Goal: Task Accomplishment & Management: Manage account settings

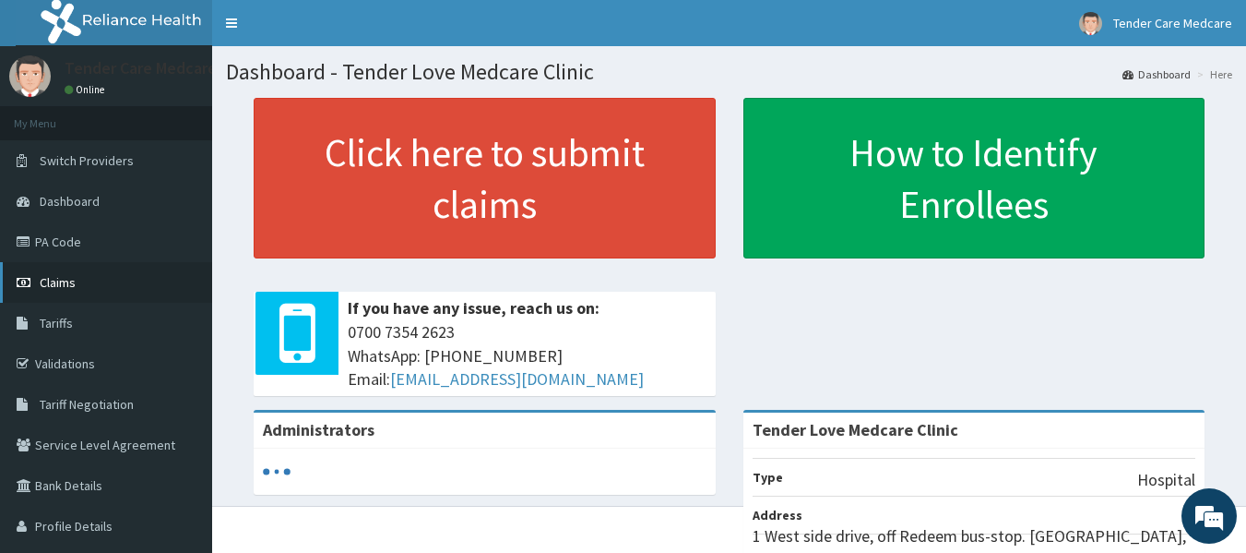
click at [121, 295] on link "Claims" at bounding box center [106, 282] width 212 height 41
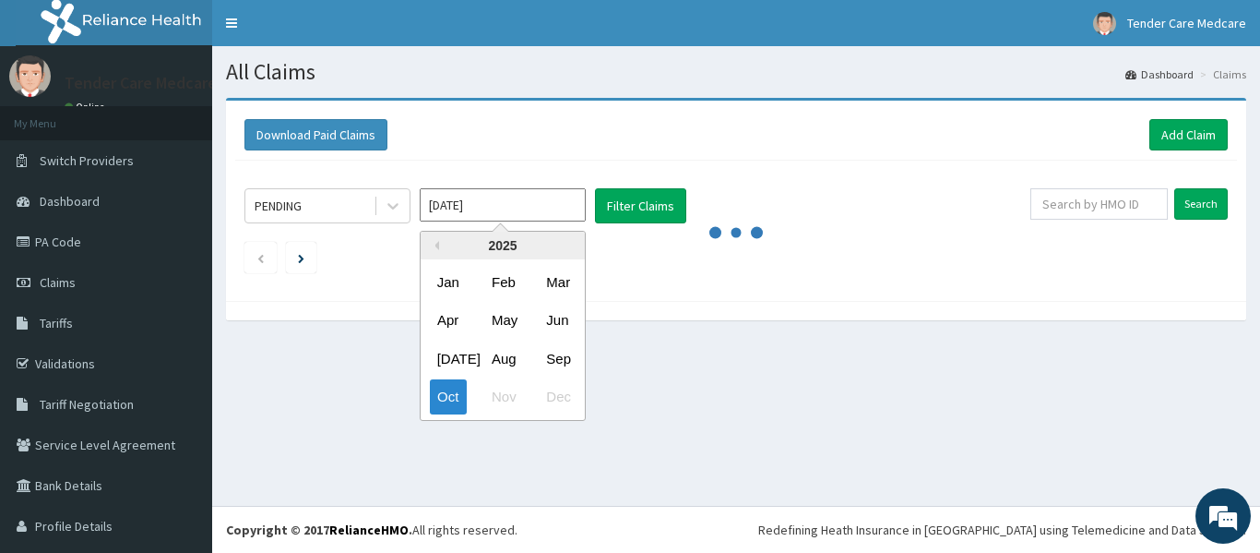
click at [544, 217] on input "Oct 2025" at bounding box center [503, 204] width 166 height 33
click at [567, 350] on div "Sep" at bounding box center [557, 358] width 37 height 34
type input "Sep 2025"
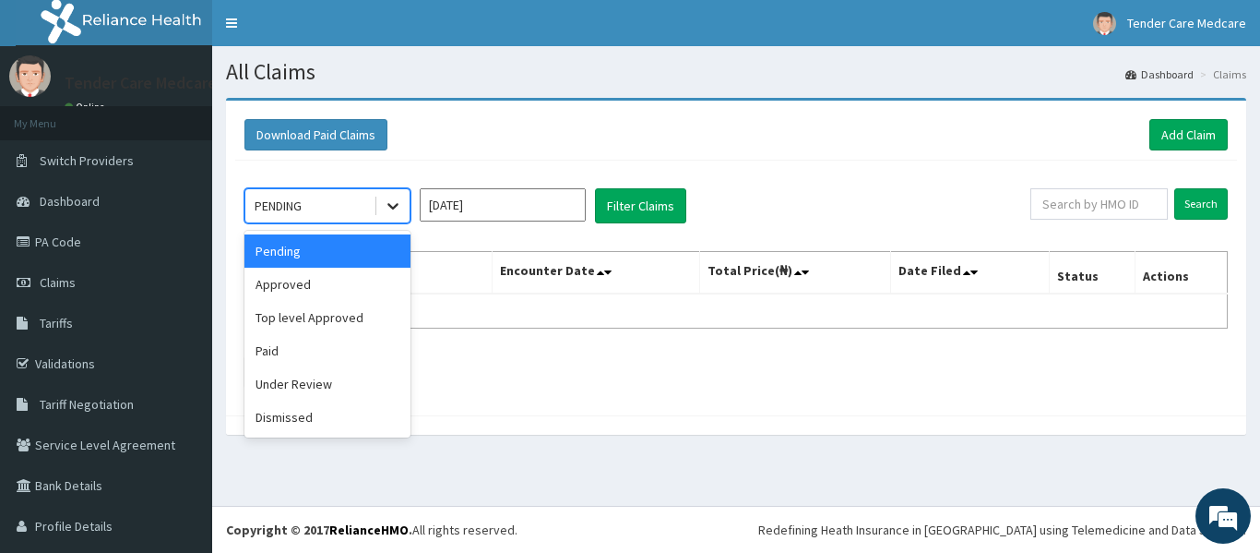
click at [383, 206] on div at bounding box center [392, 205] width 33 height 33
click at [303, 397] on div "Under Review" at bounding box center [327, 383] width 166 height 33
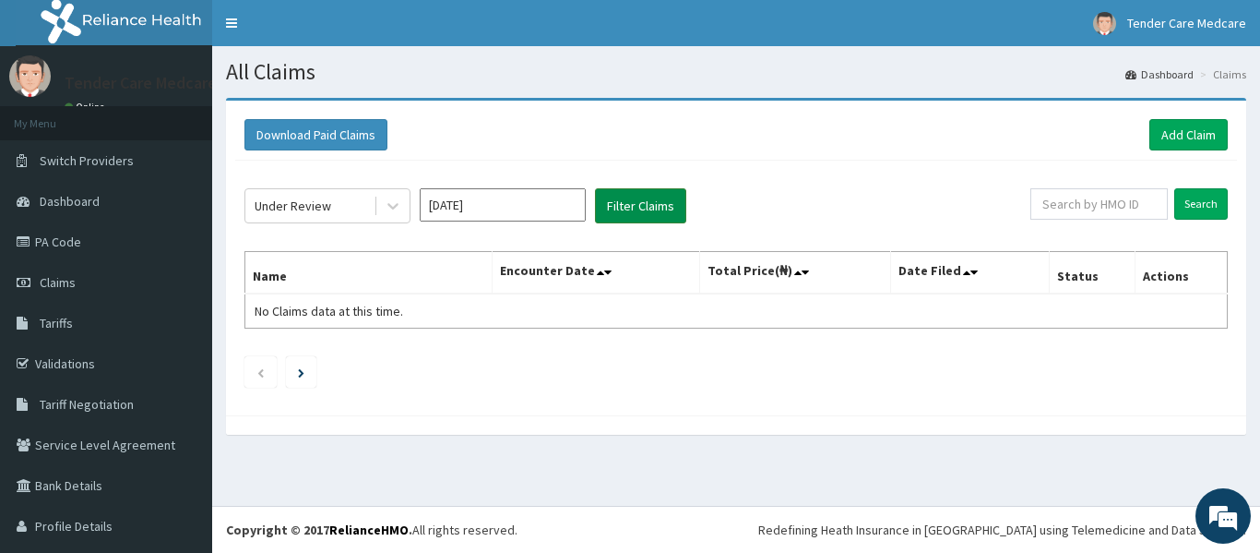
click at [640, 208] on button "Filter Claims" at bounding box center [640, 205] width 91 height 35
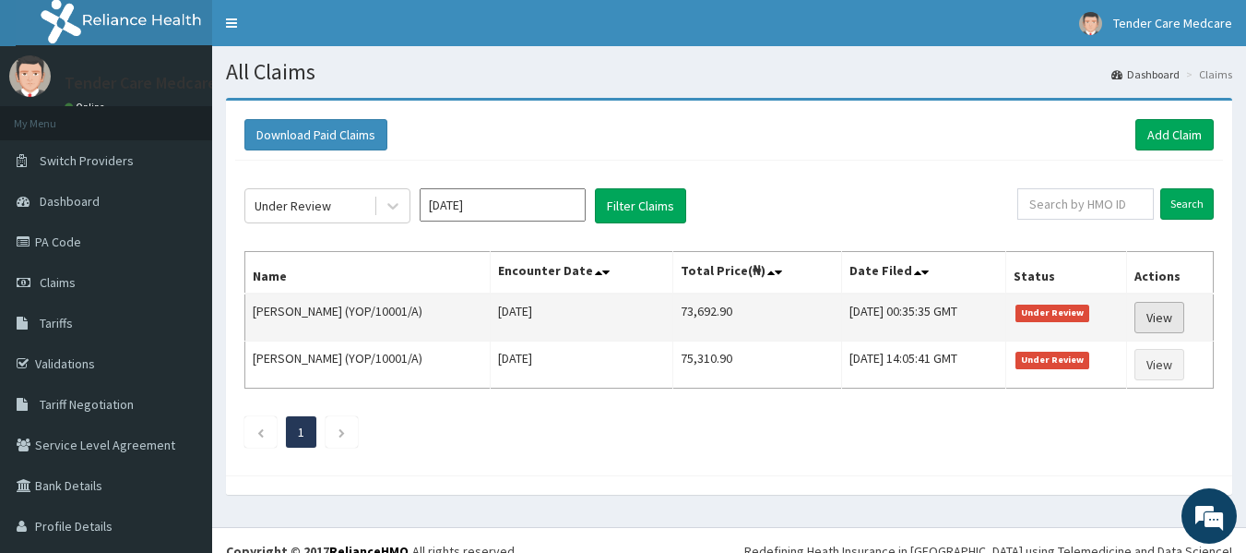
click at [1154, 314] on link "View" at bounding box center [1160, 317] width 50 height 31
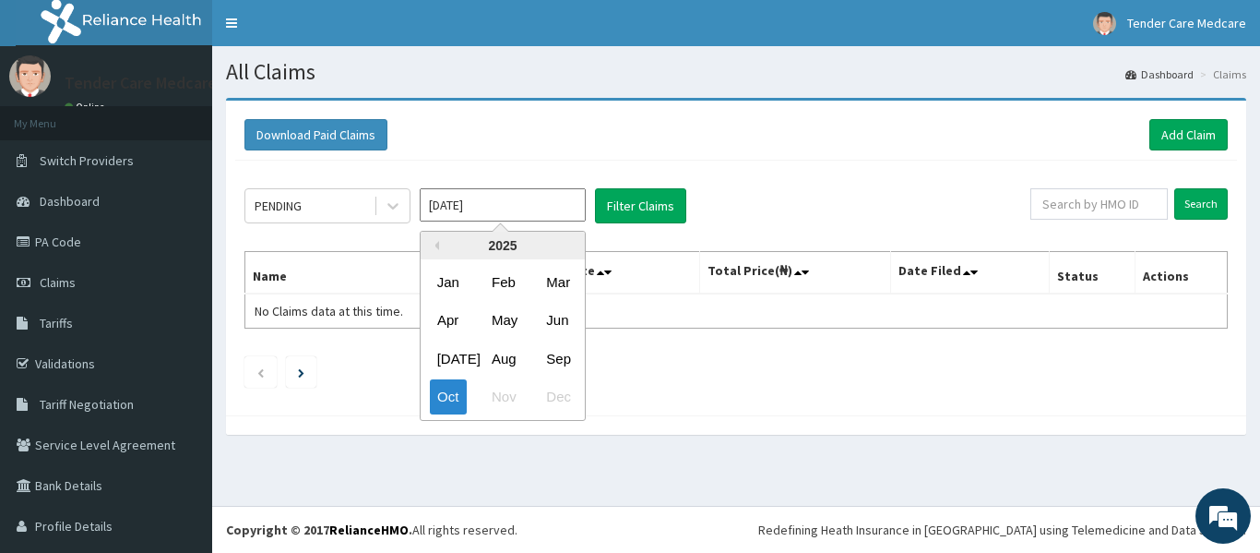
click at [488, 210] on input "Oct 2025" at bounding box center [503, 204] width 166 height 33
click at [567, 360] on div "Sep" at bounding box center [557, 358] width 37 height 34
type input "Sep 2025"
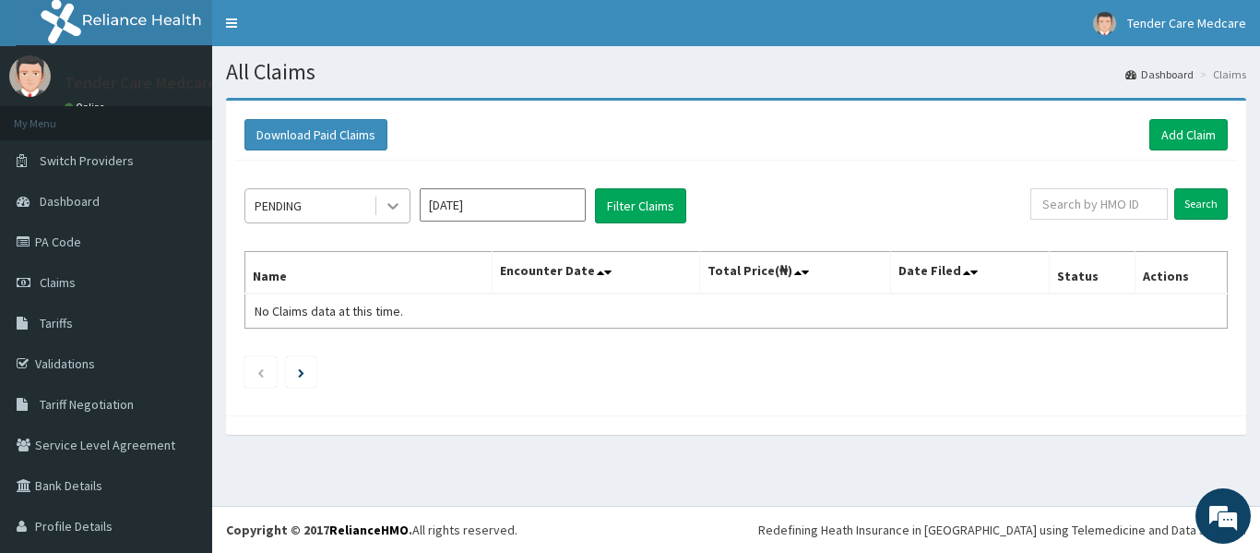
drag, startPoint x: 395, startPoint y: 184, endPoint x: 395, endPoint y: 195, distance: 11.1
click at [395, 195] on div "PENDING Sep 2025 Filter Claims Search Name Encounter Date Total Price(₦) Date F…" at bounding box center [736, 283] width 1002 height 245
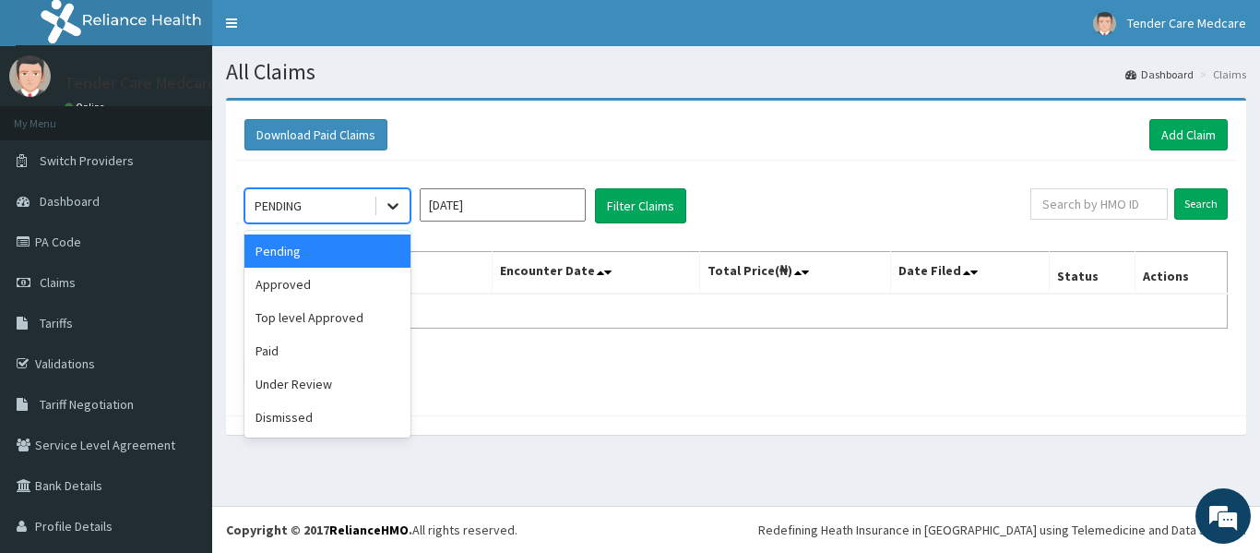
click at [395, 195] on div at bounding box center [392, 205] width 33 height 33
click at [311, 395] on div "Under Review" at bounding box center [327, 383] width 166 height 33
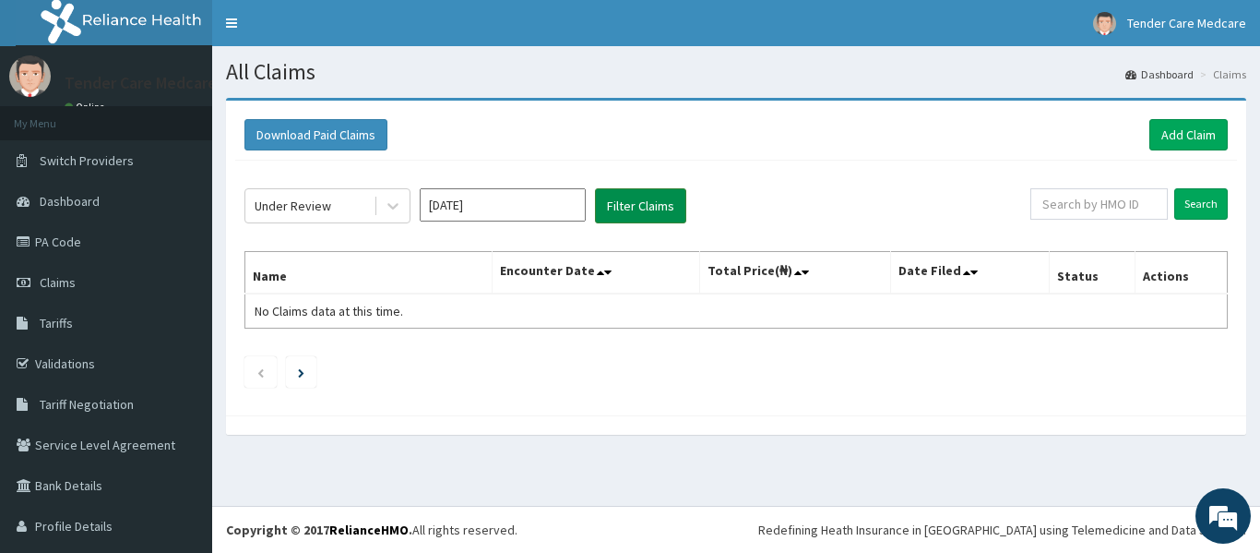
click at [659, 211] on button "Filter Claims" at bounding box center [640, 205] width 91 height 35
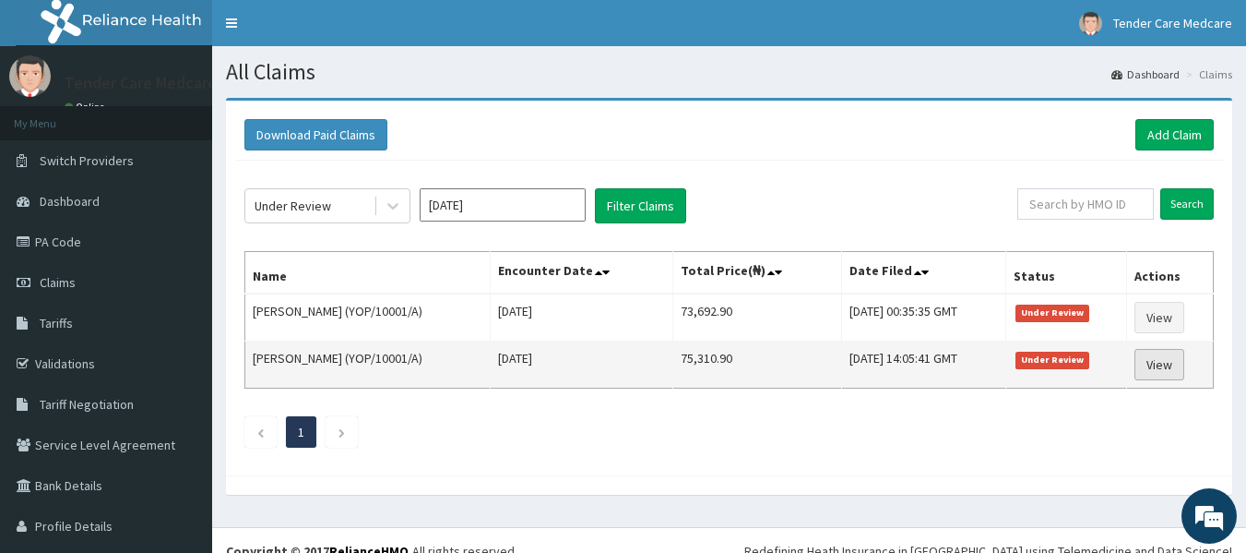
click at [1138, 365] on link "View" at bounding box center [1160, 364] width 50 height 31
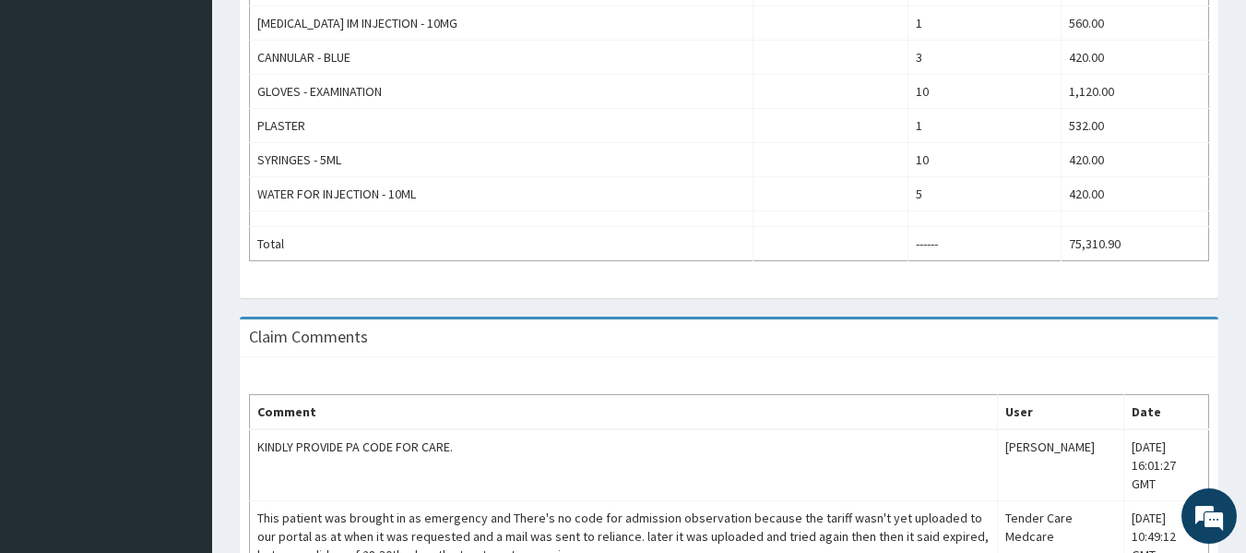
scroll to position [1311, 0]
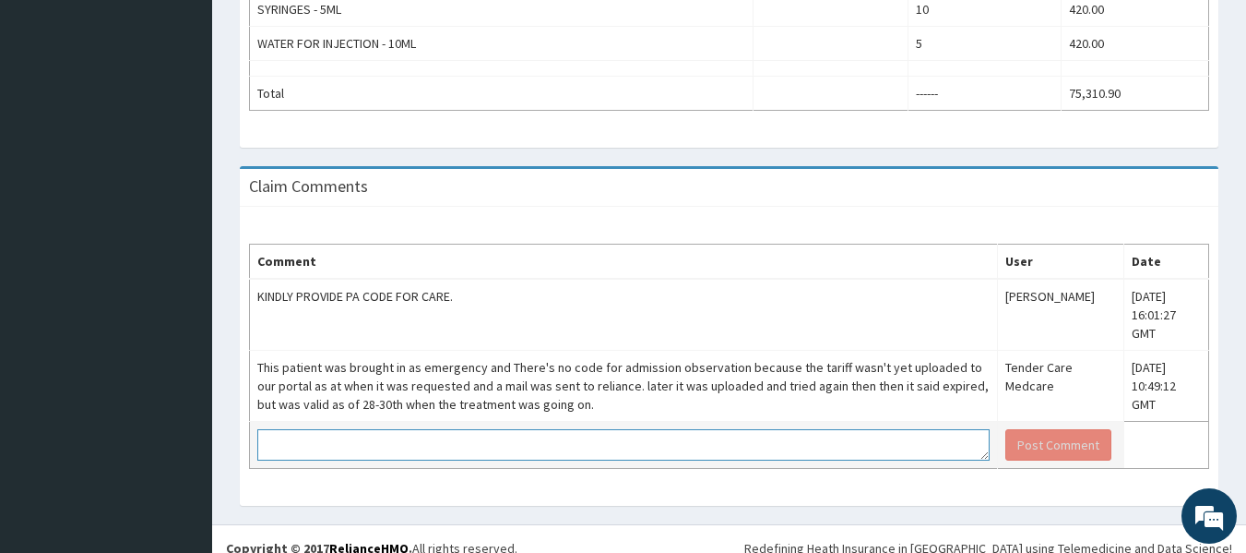
click at [565, 429] on textarea at bounding box center [623, 444] width 732 height 31
type textarea "h"
click at [349, 429] on textarea "Hello, this is to follow up on this claim" at bounding box center [623, 444] width 732 height 31
click at [387, 429] on textarea "Hello, this is follow up on this claim" at bounding box center [623, 444] width 732 height 31
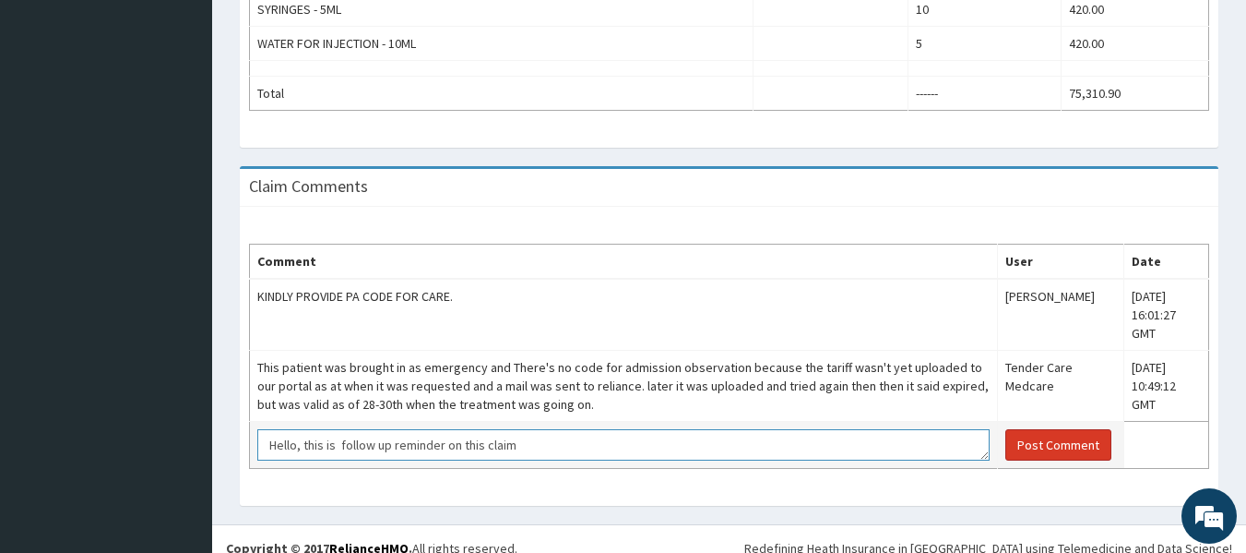
type textarea "Hello, this is follow up reminder on this claim"
click at [1036, 429] on button "Post Comment" at bounding box center [1058, 444] width 106 height 31
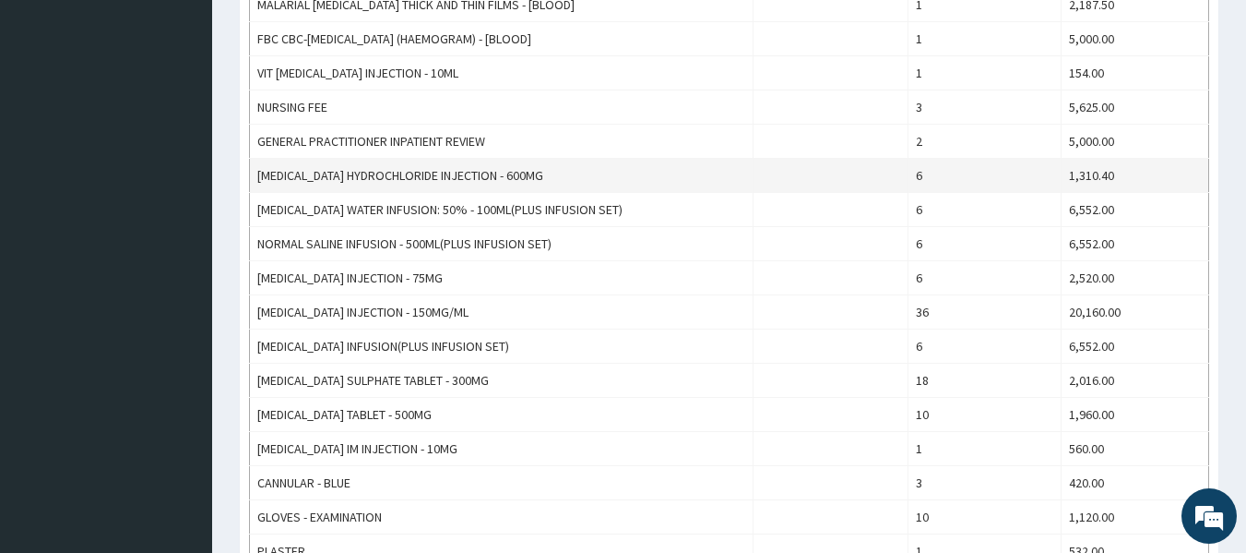
scroll to position [733, 0]
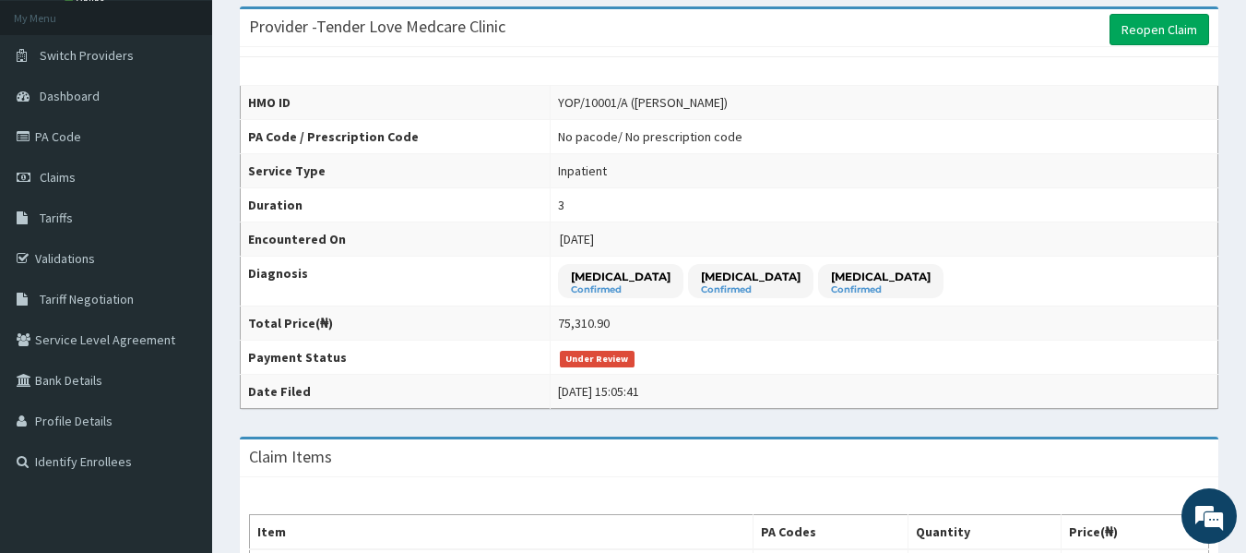
scroll to position [0, 0]
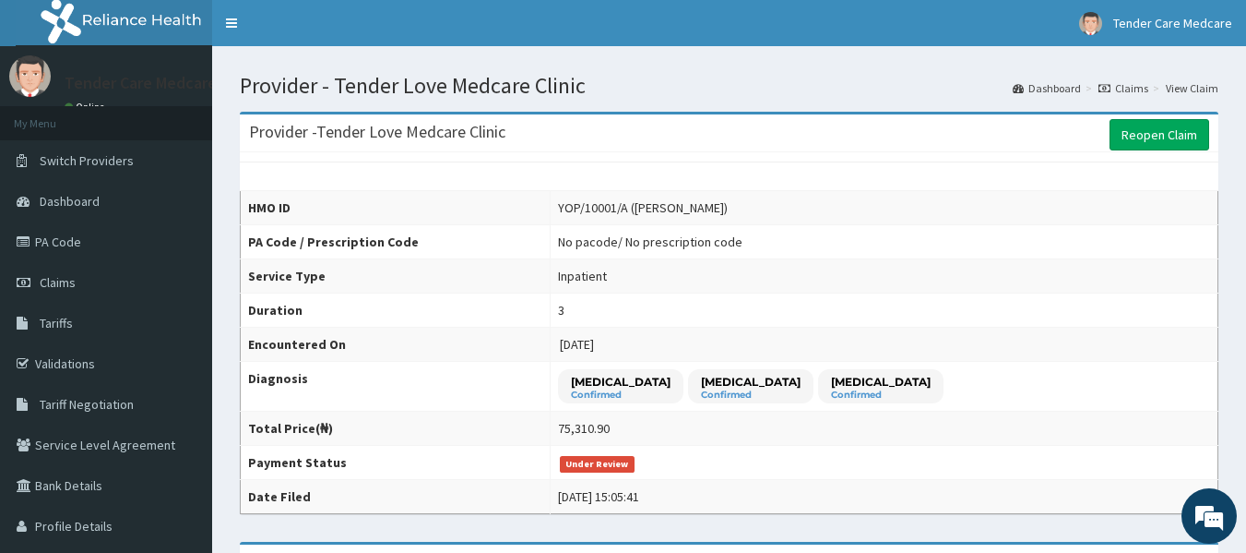
click at [1051, 89] on link "Dashboard" at bounding box center [1047, 88] width 68 height 16
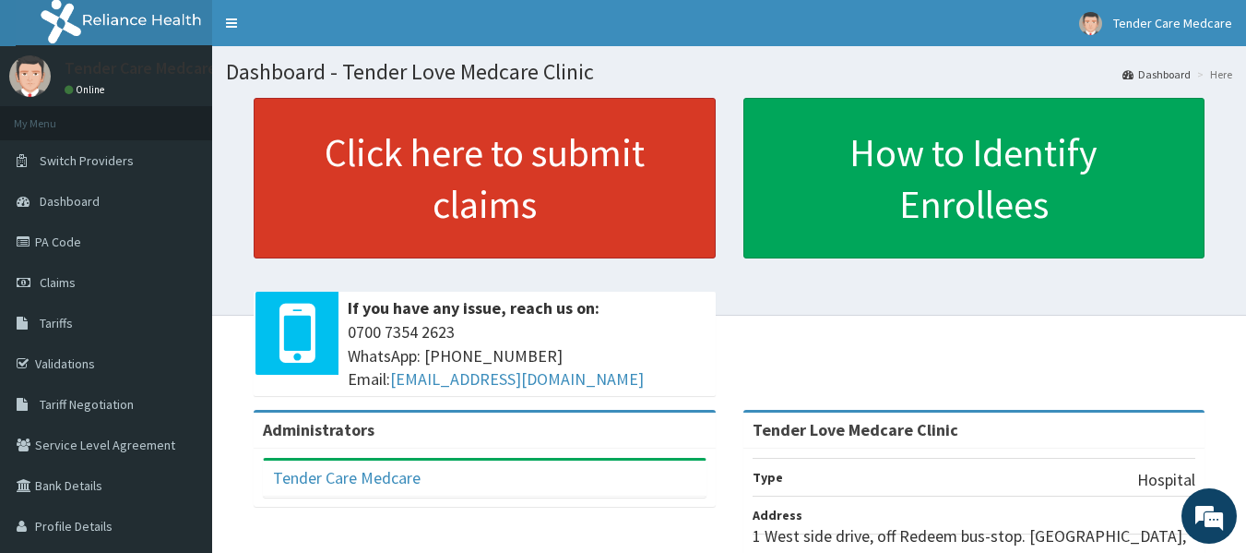
click at [548, 165] on link "Click here to submit claims" at bounding box center [485, 178] width 462 height 161
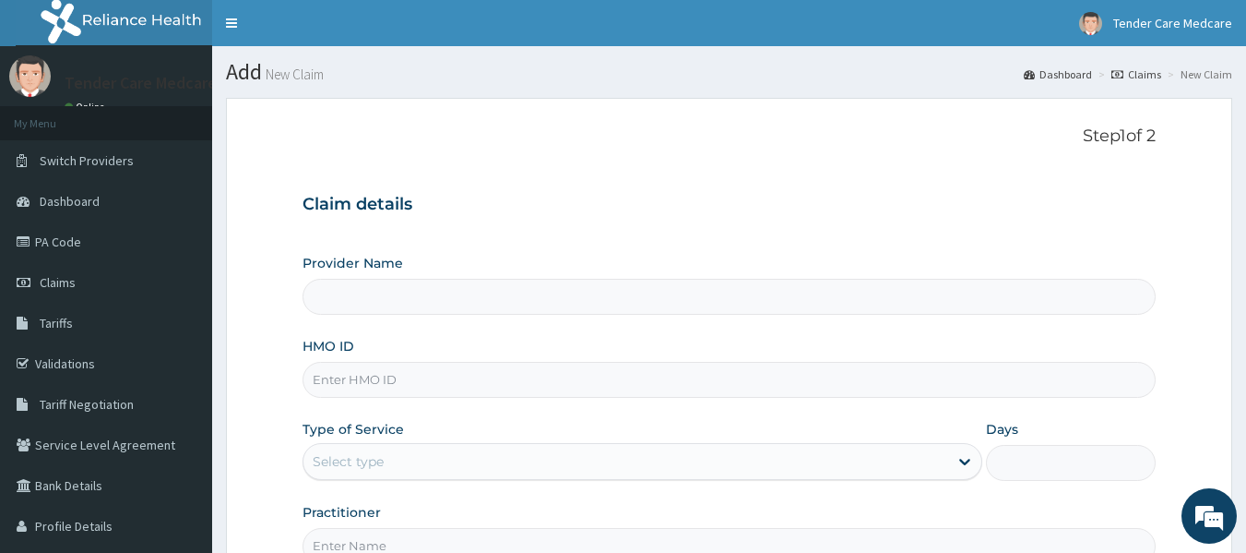
type input "Tender Love Medcare Clinic"
click at [93, 241] on link "PA Code" at bounding box center [106, 241] width 212 height 41
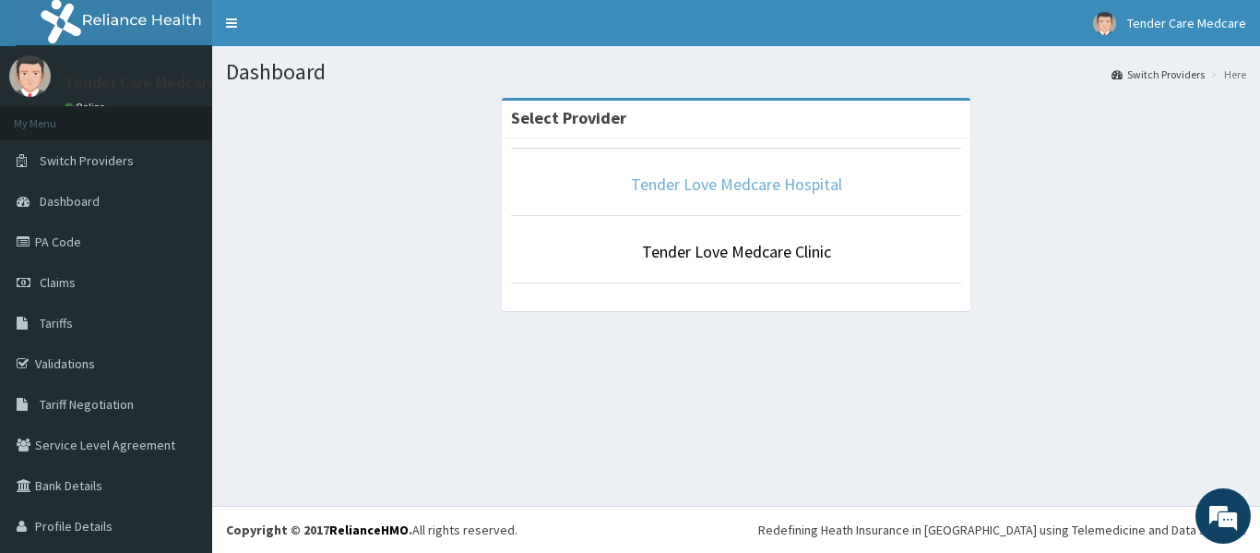
click at [701, 181] on link "Tender Love Medcare Hospital" at bounding box center [736, 183] width 211 height 21
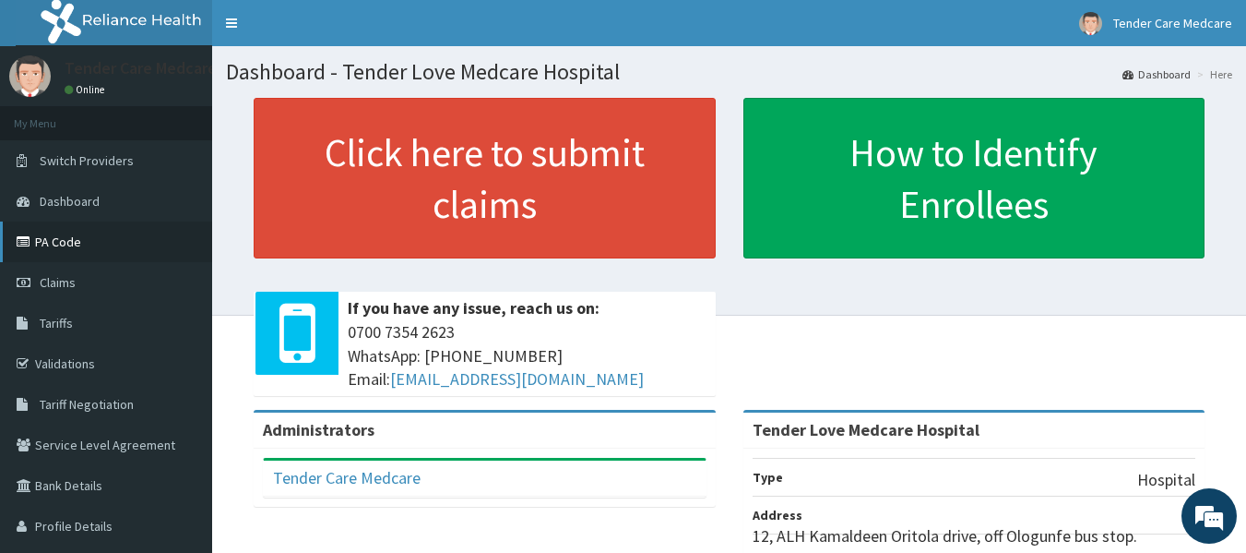
click at [67, 261] on link "PA Code" at bounding box center [106, 241] width 212 height 41
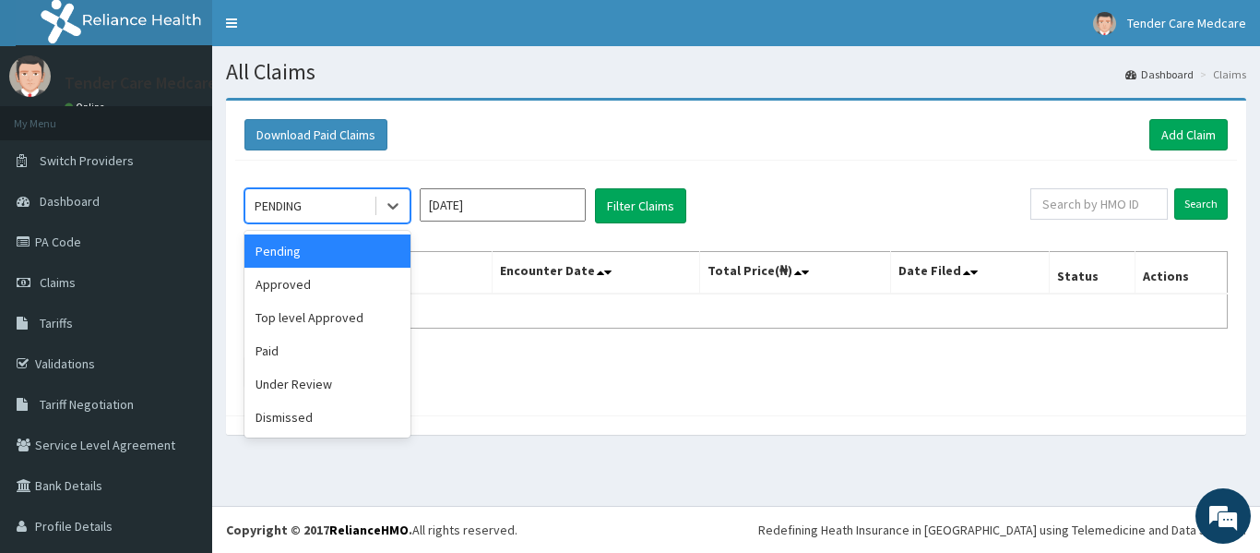
click at [375, 202] on span at bounding box center [375, 205] width 1 height 18
click at [338, 347] on div "Paid" at bounding box center [327, 350] width 166 height 33
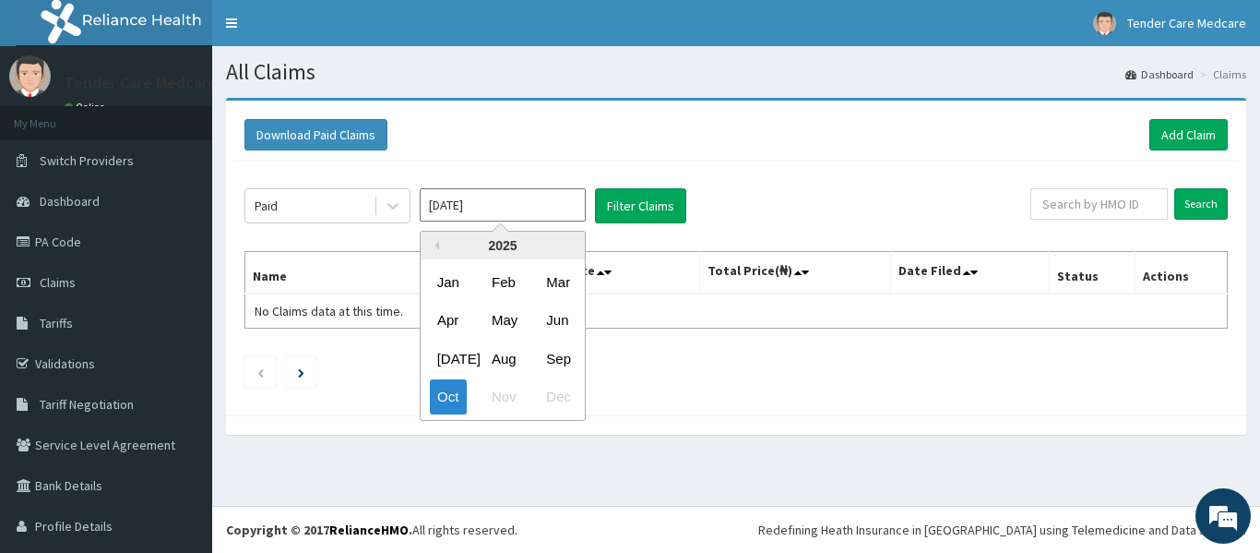
click at [484, 199] on input "[DATE]" at bounding box center [503, 204] width 166 height 33
click at [560, 341] on div "Sep" at bounding box center [557, 358] width 37 height 34
type input "[DATE]"
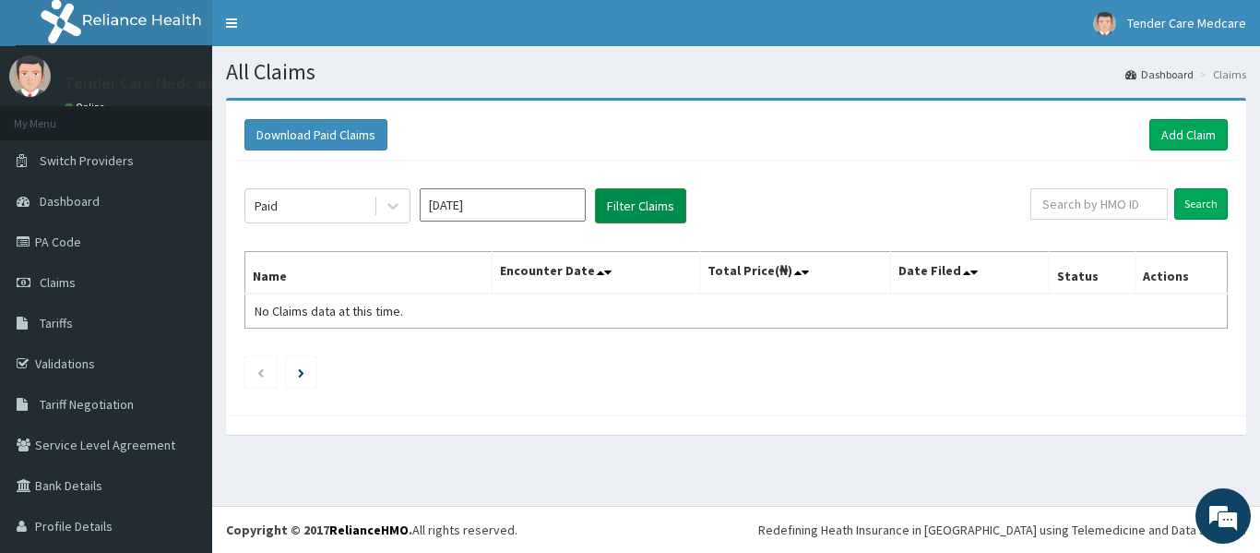
click at [620, 212] on button "Filter Claims" at bounding box center [640, 205] width 91 height 35
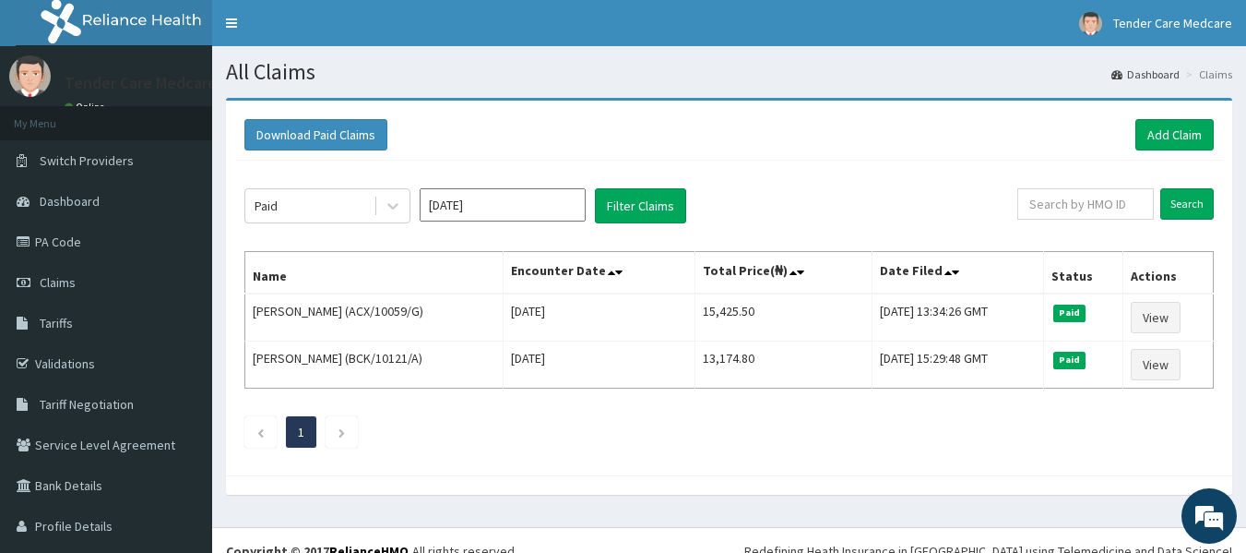
click at [389, 187] on div "Paid [DATE] Filter Claims Search Name Encounter Date Total Price(₦) Date Filed …" at bounding box center [729, 313] width 988 height 305
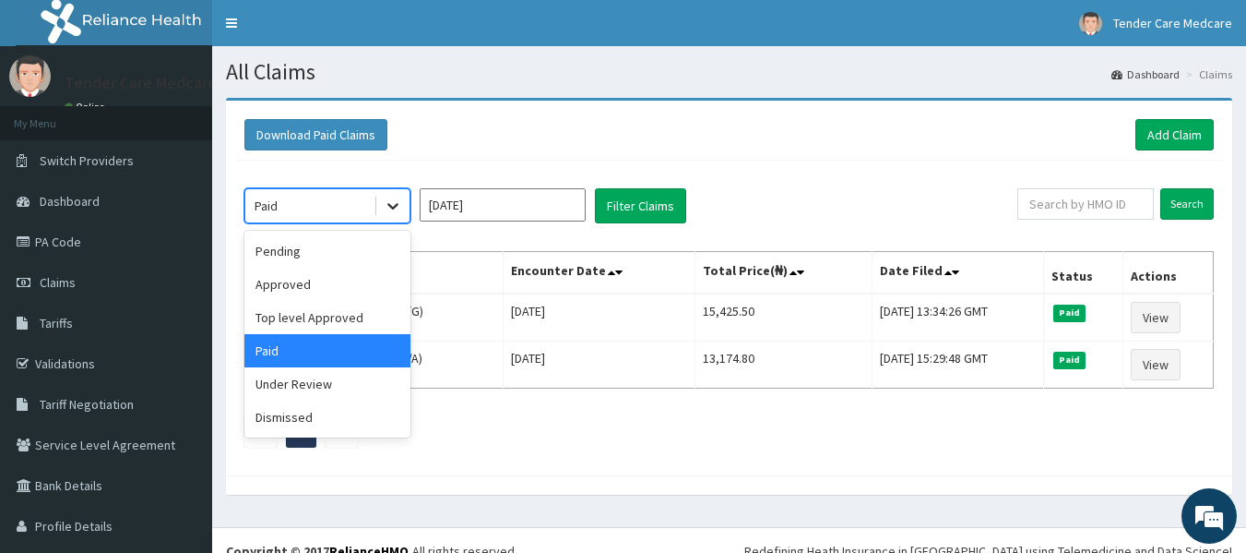
click at [389, 208] on icon at bounding box center [393, 205] width 18 height 18
click at [346, 283] on div "Approved" at bounding box center [327, 284] width 166 height 33
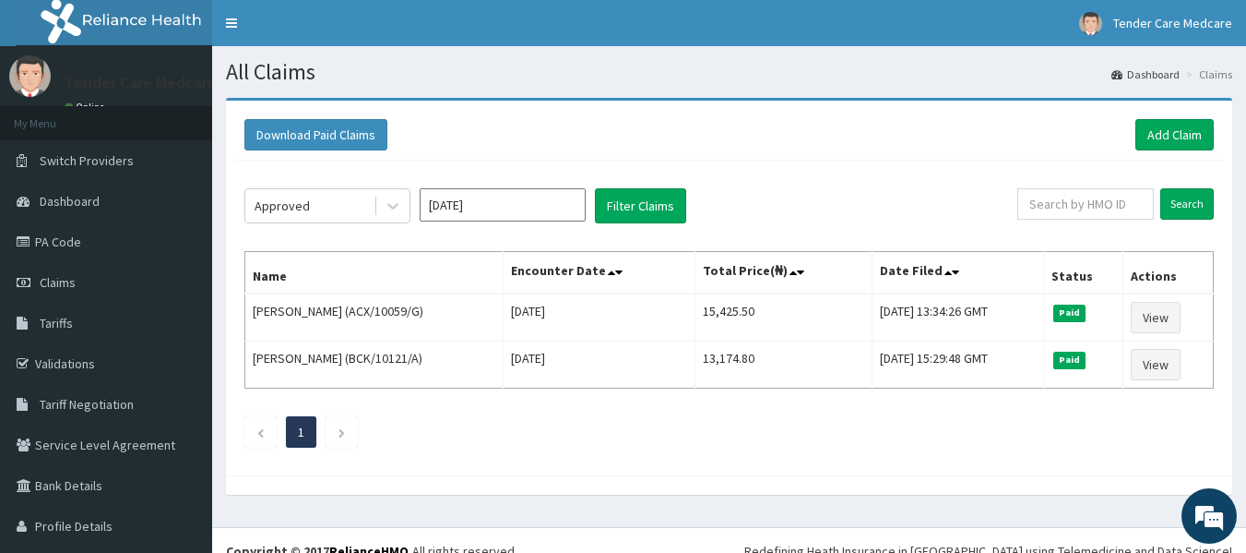
click at [636, 187] on div "Approved [DATE] Filter Claims Search Name Encounter Date Total Price(₦) Date Fi…" at bounding box center [729, 313] width 988 height 305
click at [636, 195] on button "Filter Claims" at bounding box center [640, 205] width 91 height 35
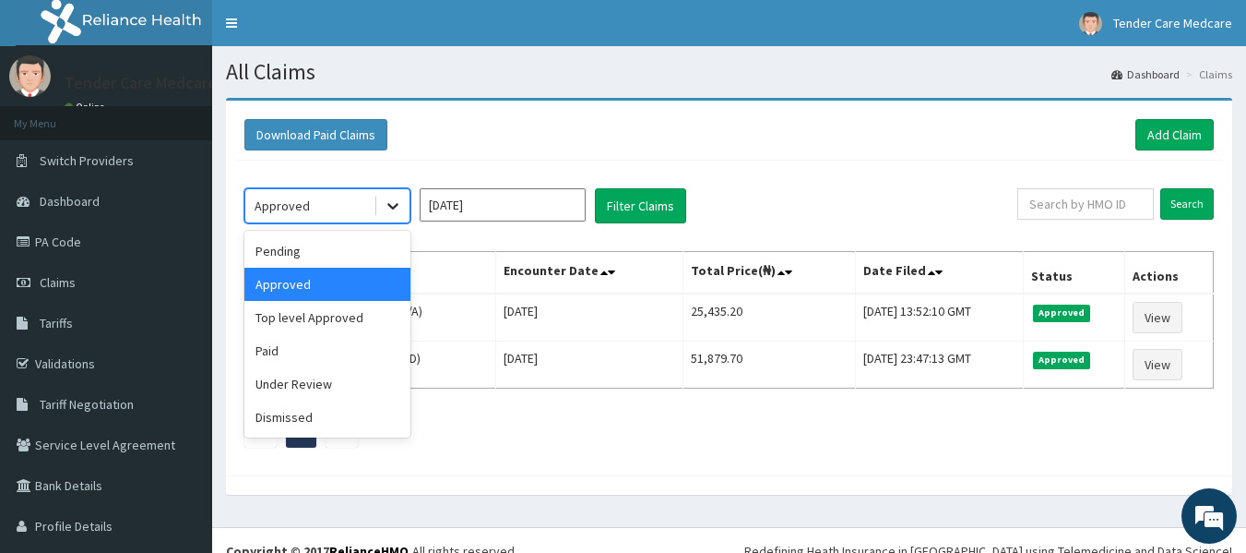
click at [388, 209] on icon at bounding box center [393, 205] width 18 height 18
click at [298, 383] on div "Under Review" at bounding box center [327, 383] width 166 height 33
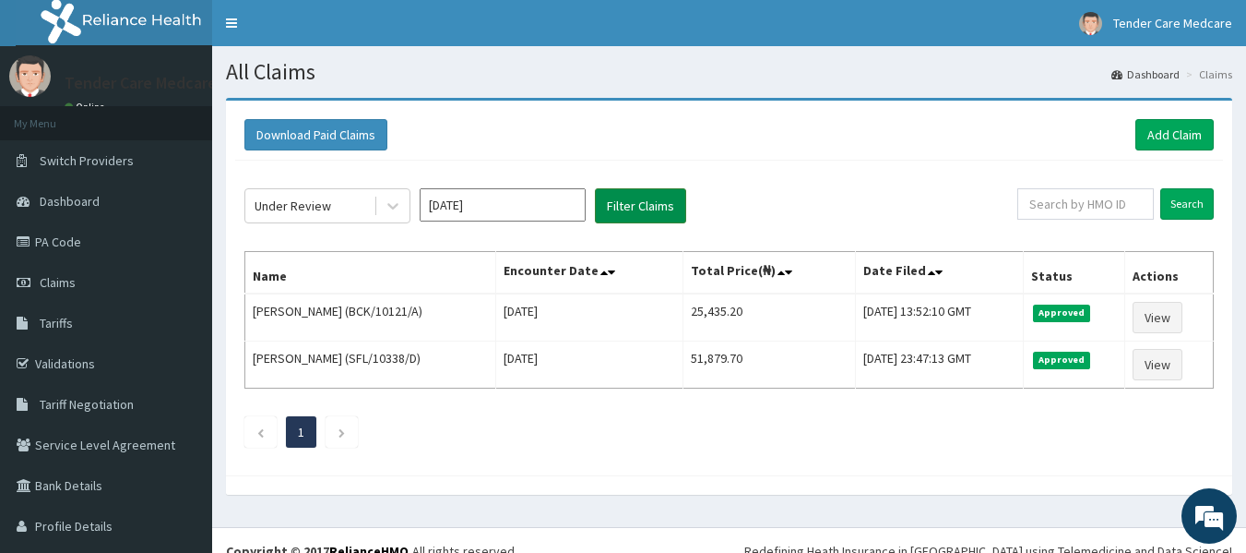
click at [618, 202] on button "Filter Claims" at bounding box center [640, 205] width 91 height 35
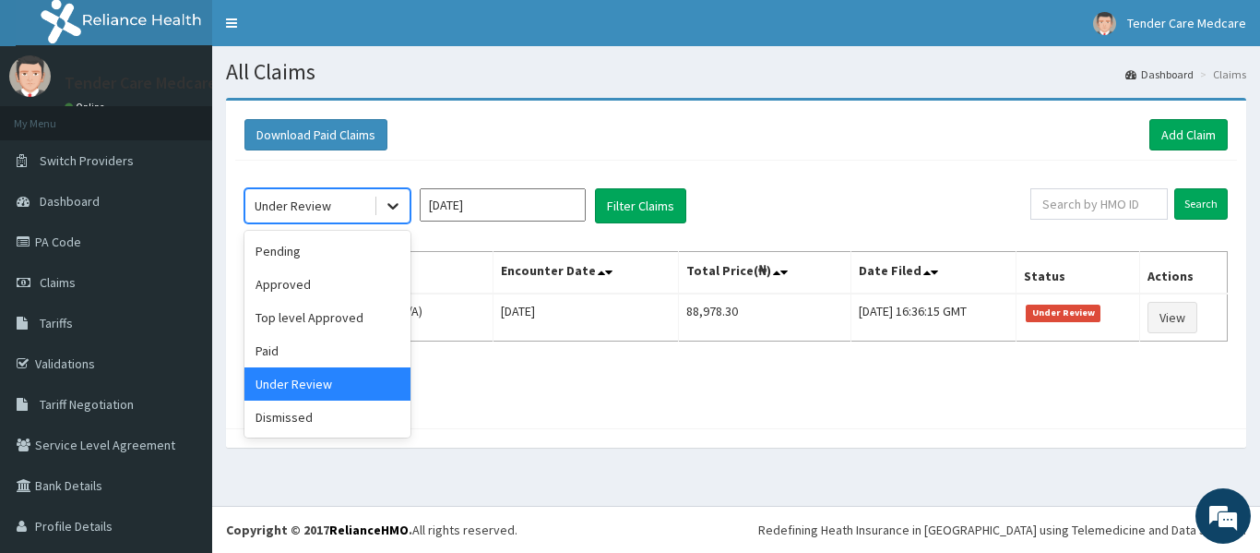
click at [388, 214] on icon at bounding box center [393, 205] width 18 height 18
click at [332, 425] on div "Dismissed" at bounding box center [327, 416] width 166 height 33
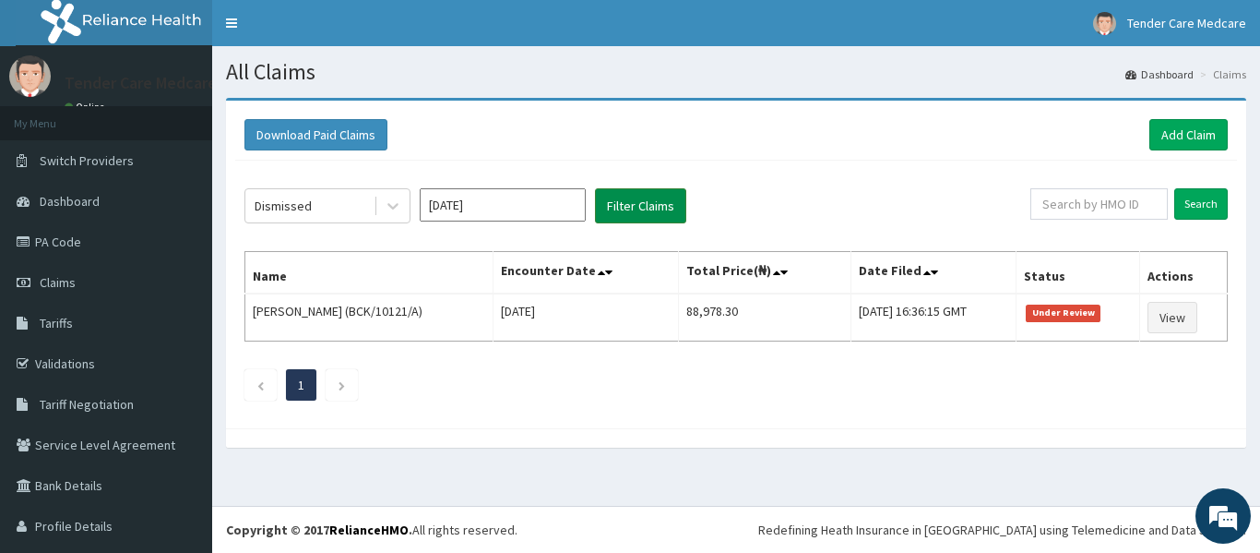
click at [617, 209] on button "Filter Claims" at bounding box center [640, 205] width 91 height 35
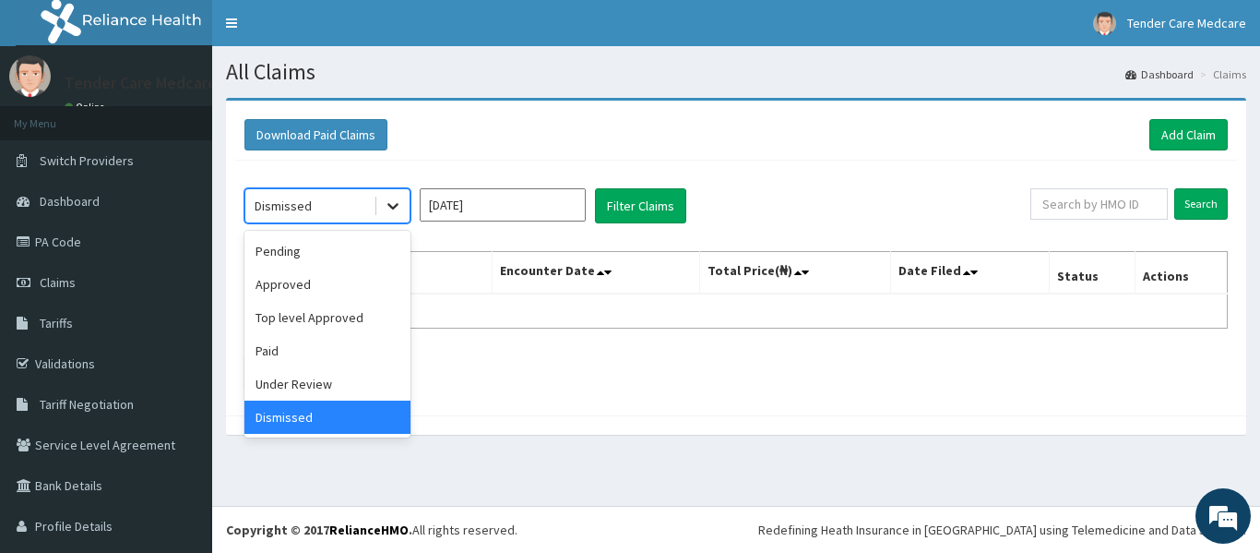
click at [398, 201] on icon at bounding box center [393, 205] width 18 height 18
click at [369, 252] on div "Pending" at bounding box center [327, 250] width 166 height 33
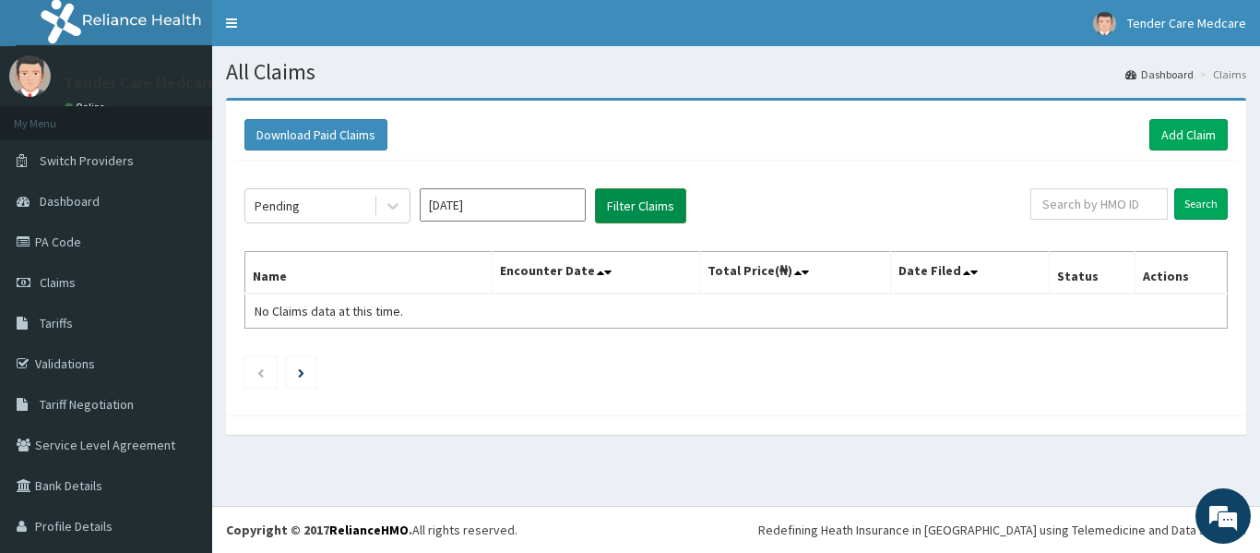
click at [625, 189] on button "Filter Claims" at bounding box center [640, 205] width 91 height 35
click at [398, 205] on icon at bounding box center [393, 205] width 18 height 18
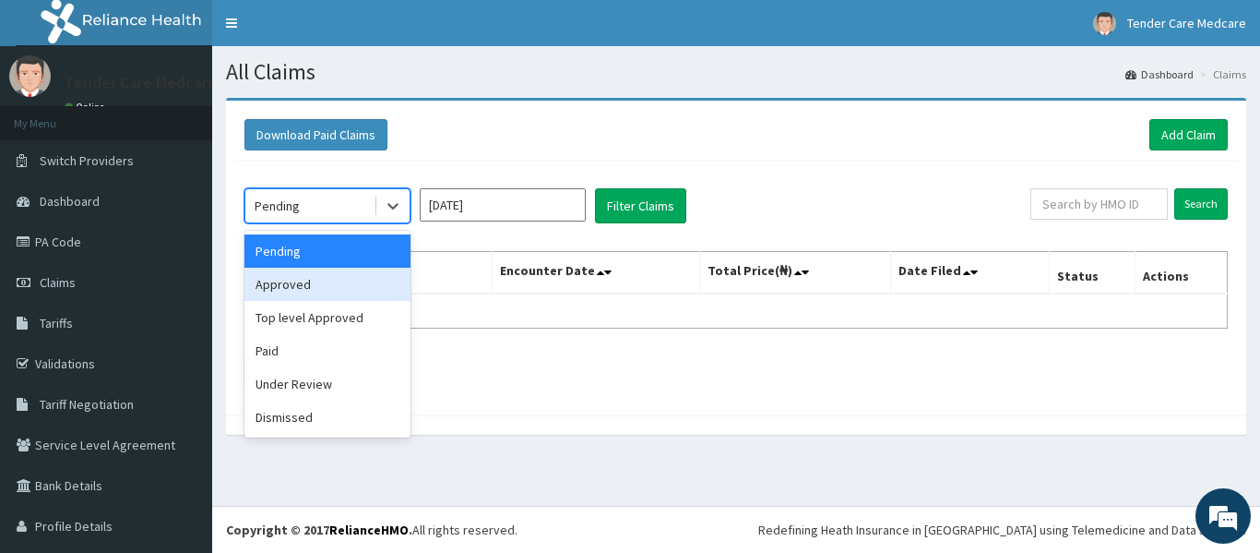
click at [367, 275] on div "Approved" at bounding box center [327, 284] width 166 height 33
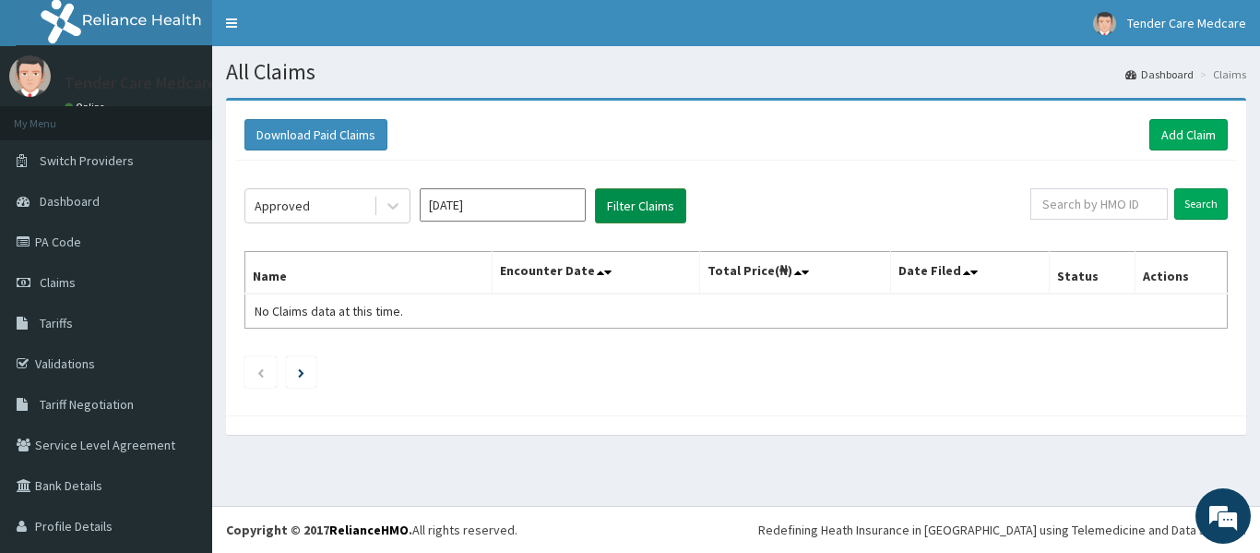
click at [641, 207] on button "Filter Claims" at bounding box center [640, 205] width 91 height 35
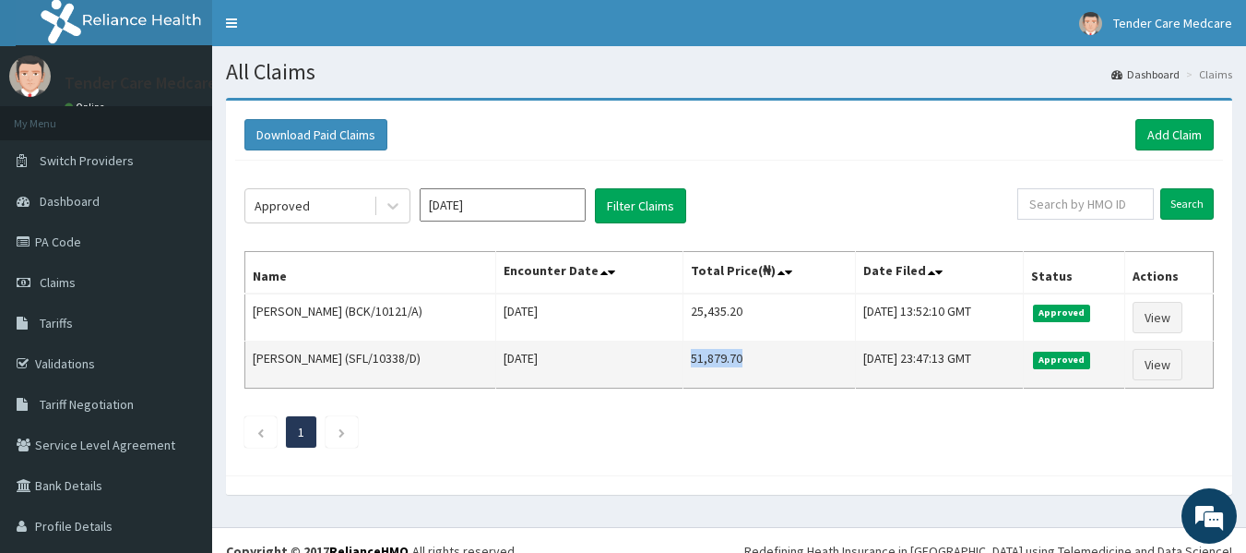
drag, startPoint x: 665, startPoint y: 359, endPoint x: 745, endPoint y: 364, distance: 80.4
click at [745, 364] on td "51,879.70" at bounding box center [769, 364] width 173 height 47
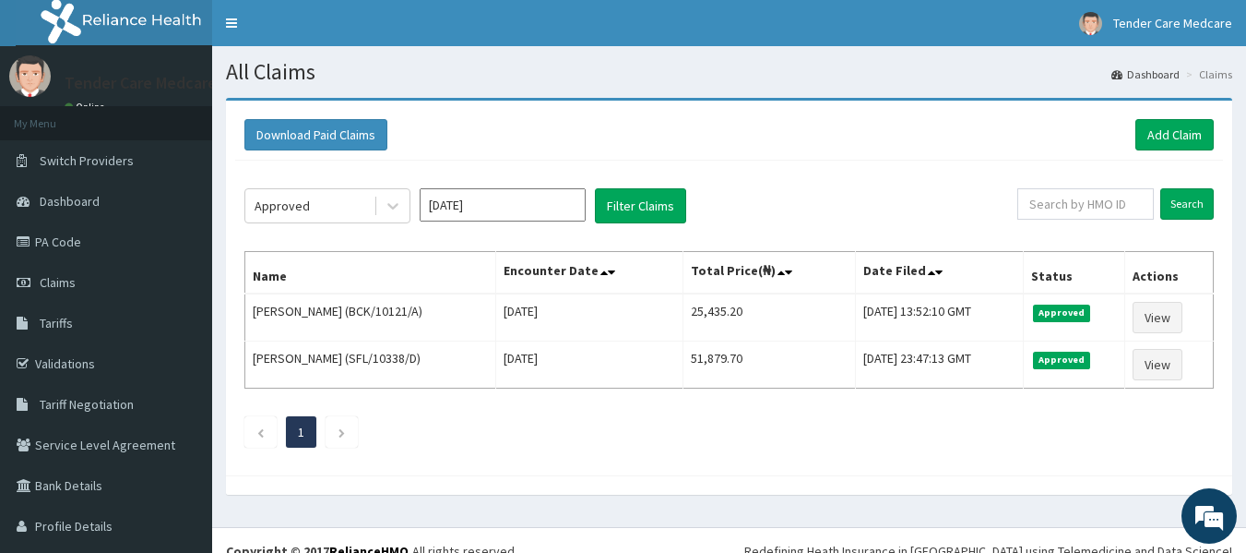
click at [721, 462] on div "Approved [DATE] Filter Claims Search Name Encounter Date Total Price(₦) Date Fi…" at bounding box center [729, 313] width 988 height 305
